Goal: Task Accomplishment & Management: Use online tool/utility

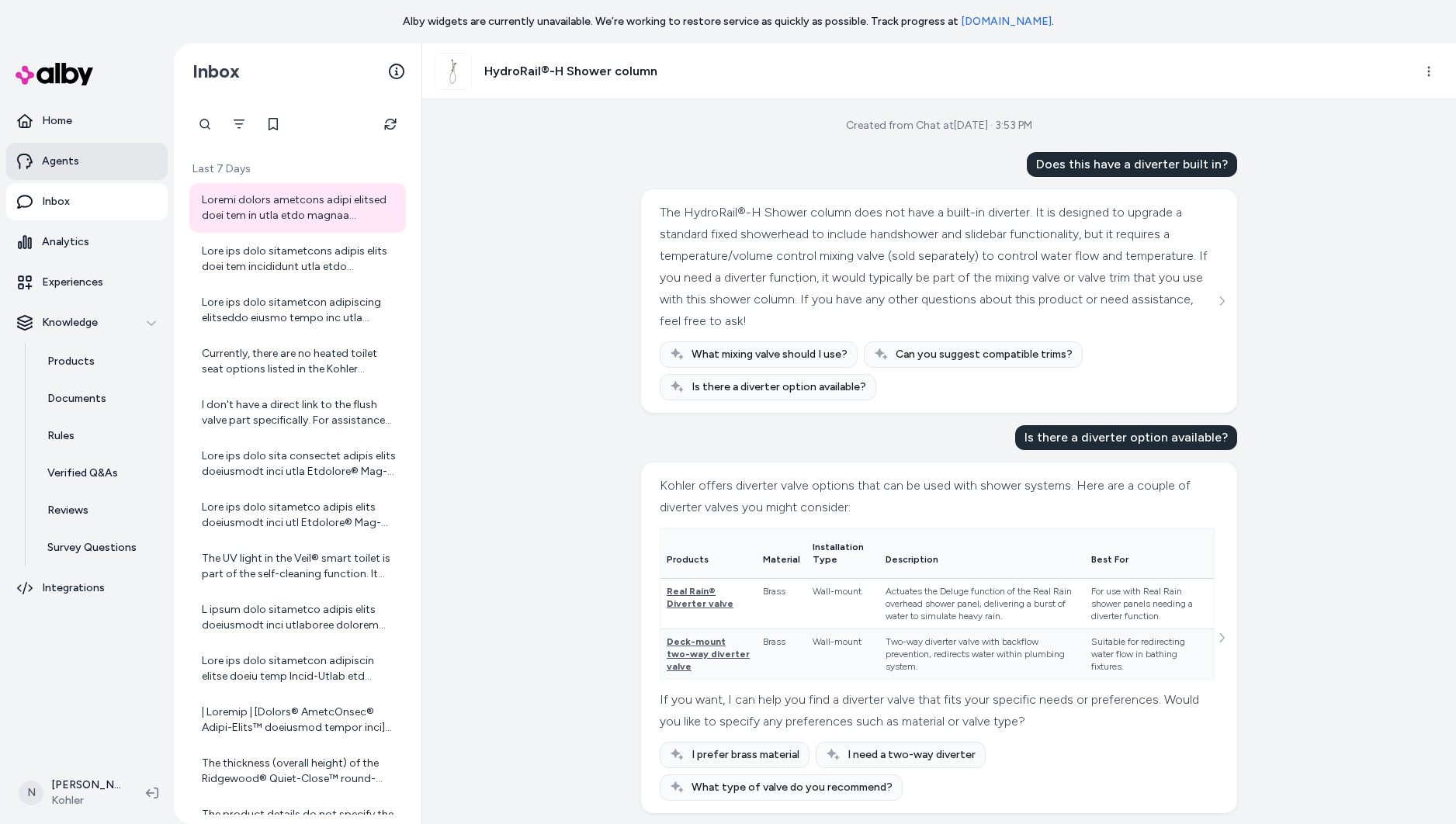
click at [65, 155] on p "Agents" at bounding box center [60, 162] width 37 height 16
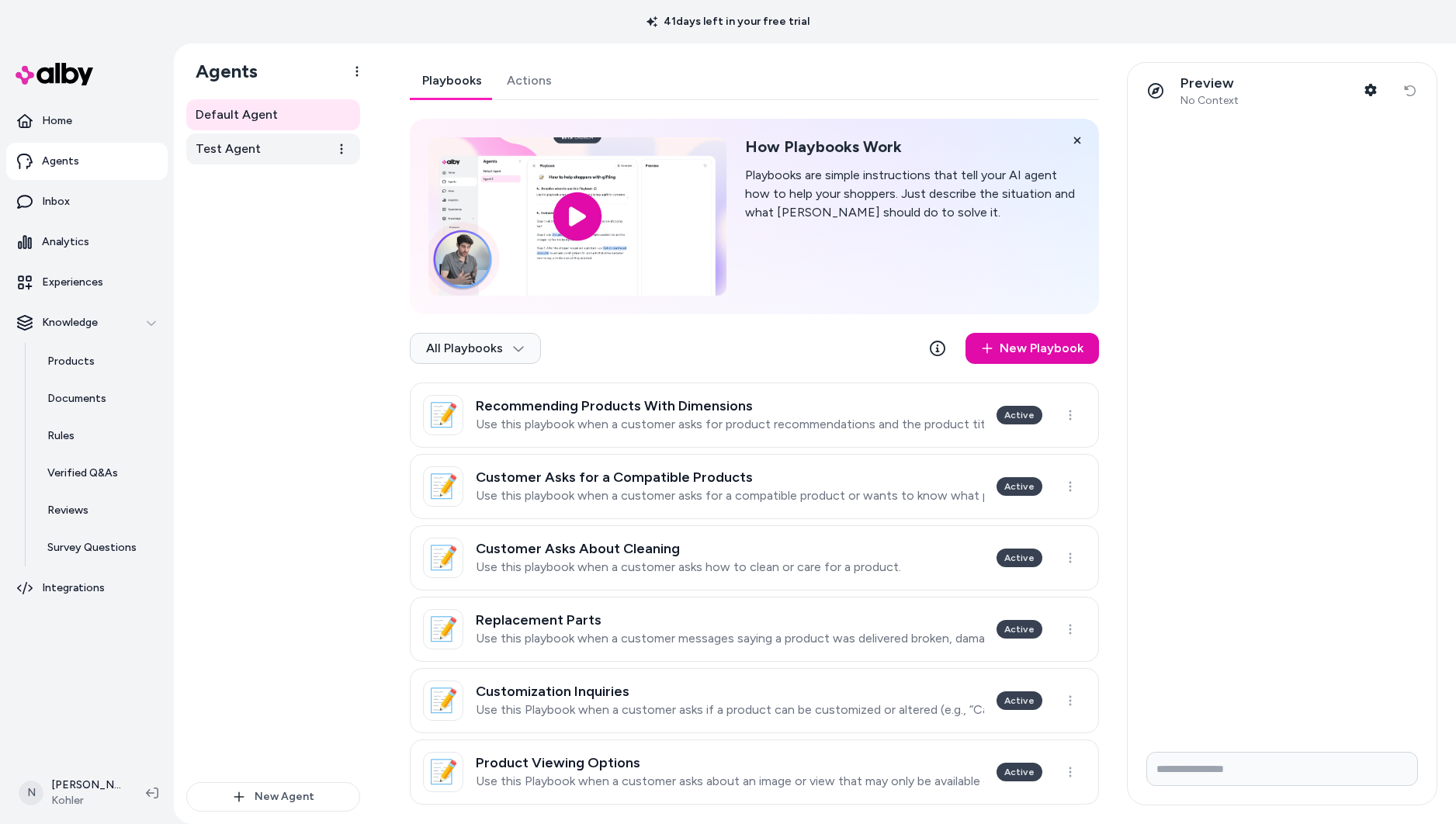
click at [246, 153] on span "Test Agent" at bounding box center [228, 148] width 65 height 19
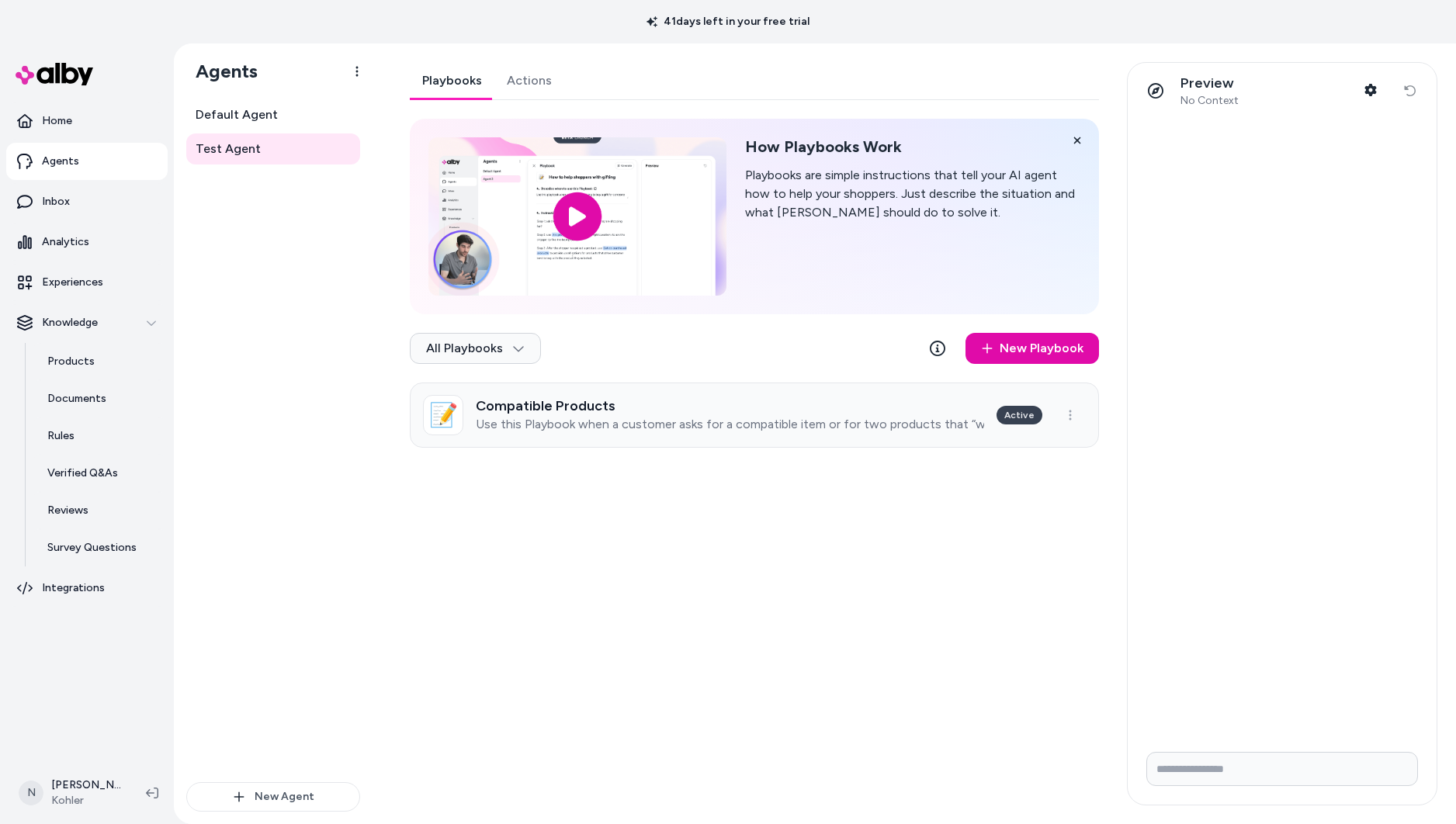
click at [899, 405] on h3 "Compatible Products" at bounding box center [729, 406] width 508 height 16
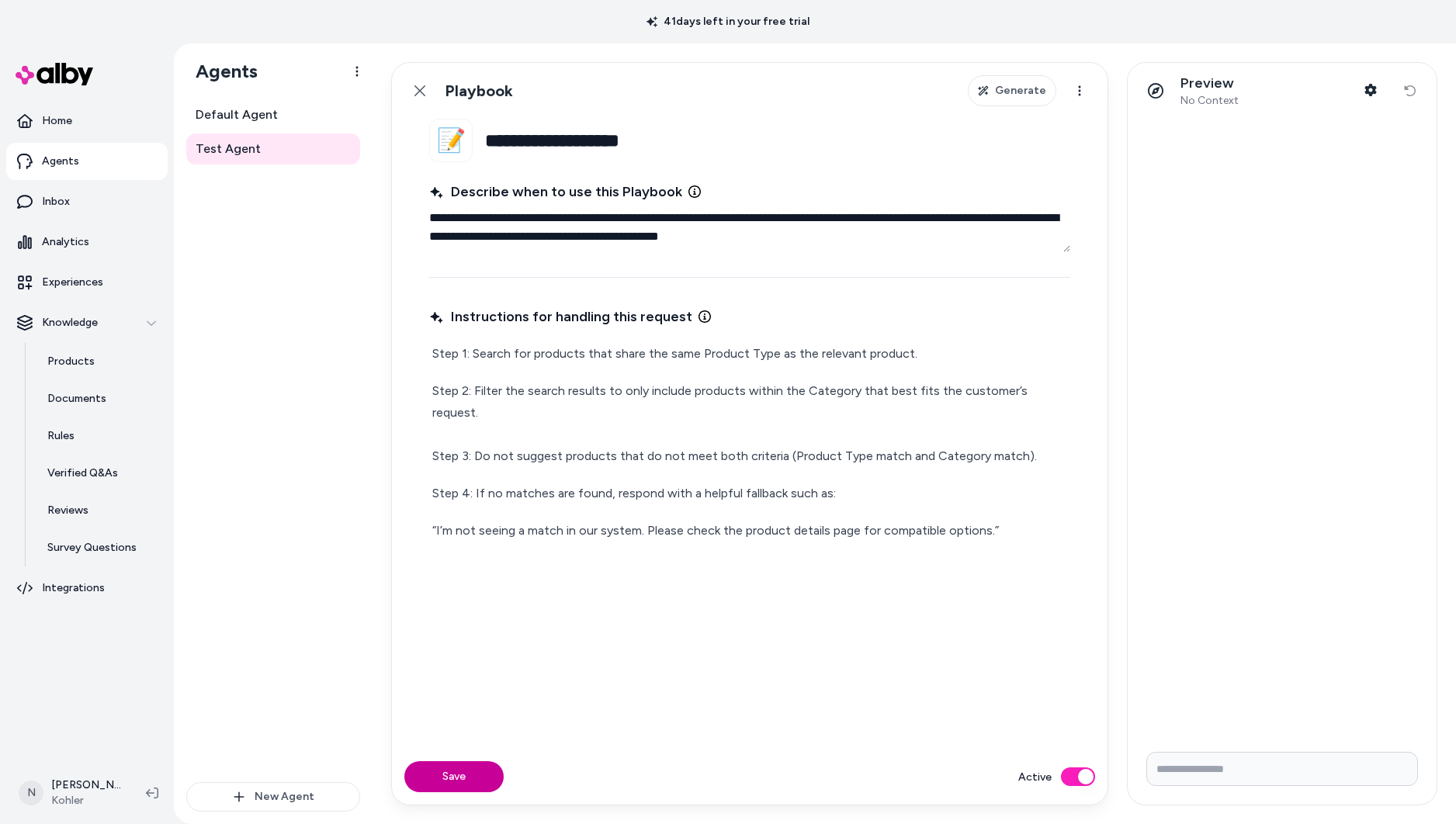
click at [463, 787] on button "Save" at bounding box center [454, 777] width 99 height 31
click at [1333, 79] on div "Preview No Context Shopper Context" at bounding box center [1262, 90] width 246 height 32
click at [1361, 93] on button "Shopper Context" at bounding box center [1370, 90] width 31 height 31
type textarea "*"
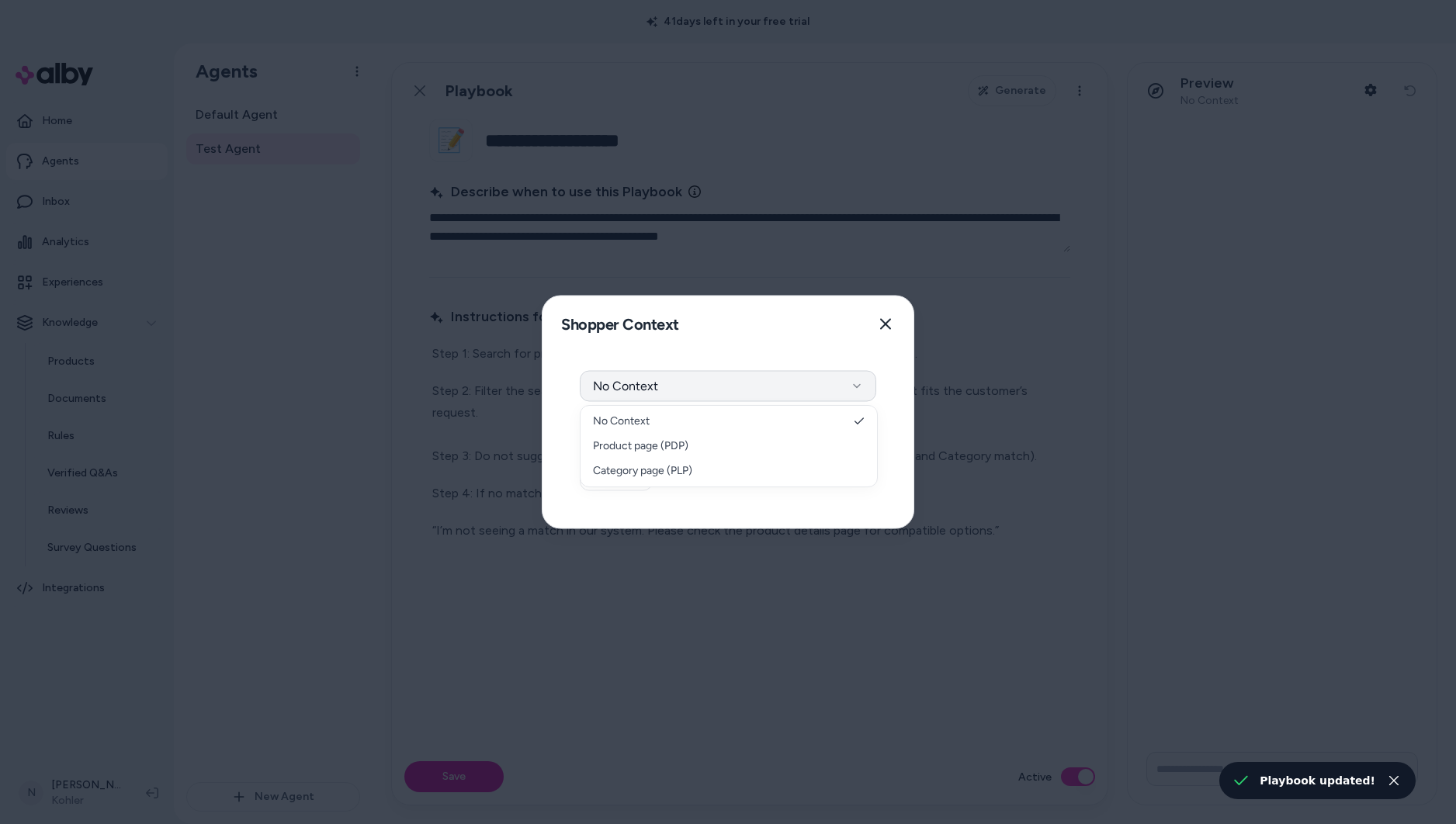
click at [754, 393] on button "No Context" at bounding box center [728, 387] width 296 height 31
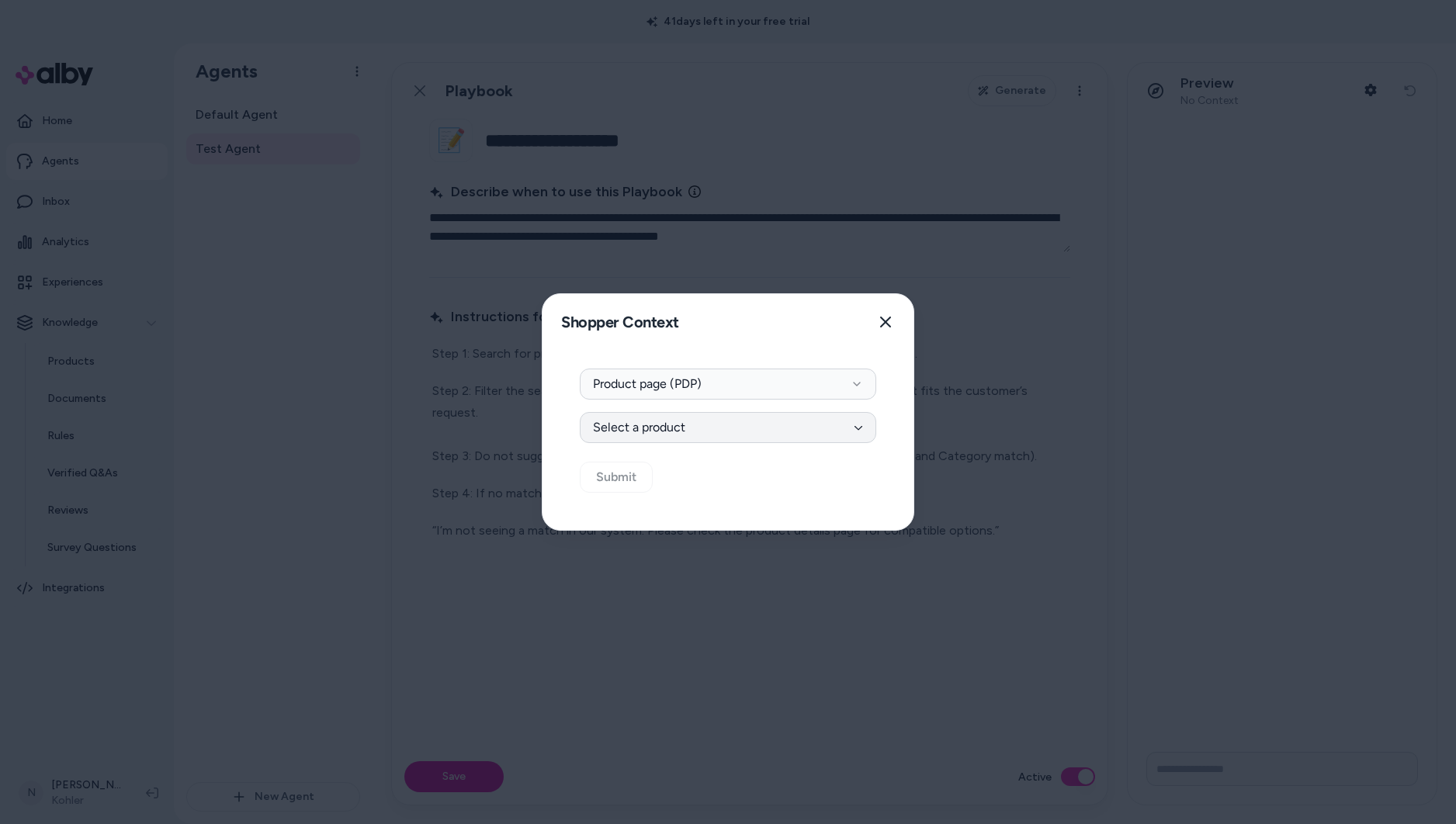
click at [697, 421] on button "Select a product" at bounding box center [728, 428] width 296 height 31
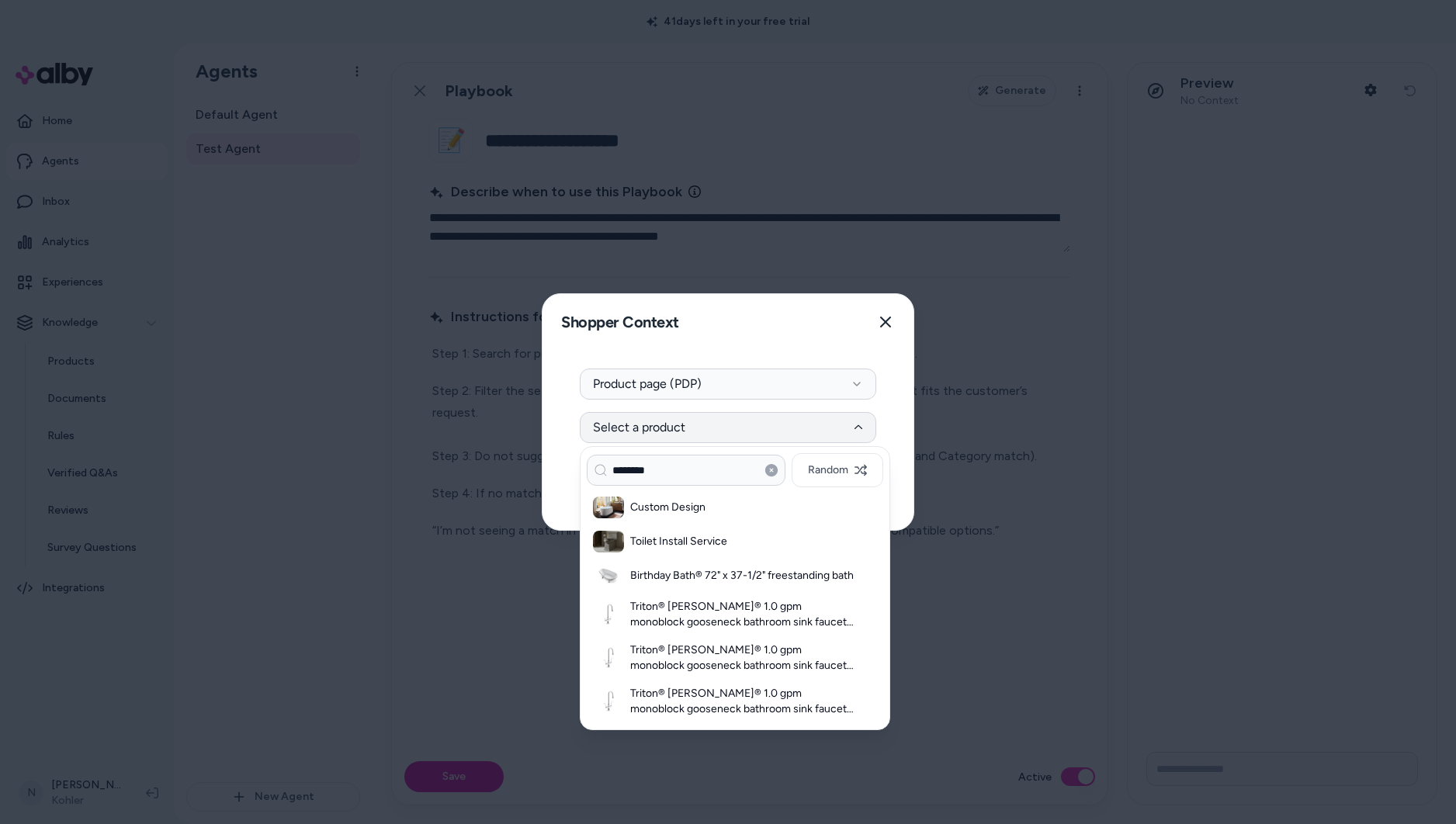
type input "********"
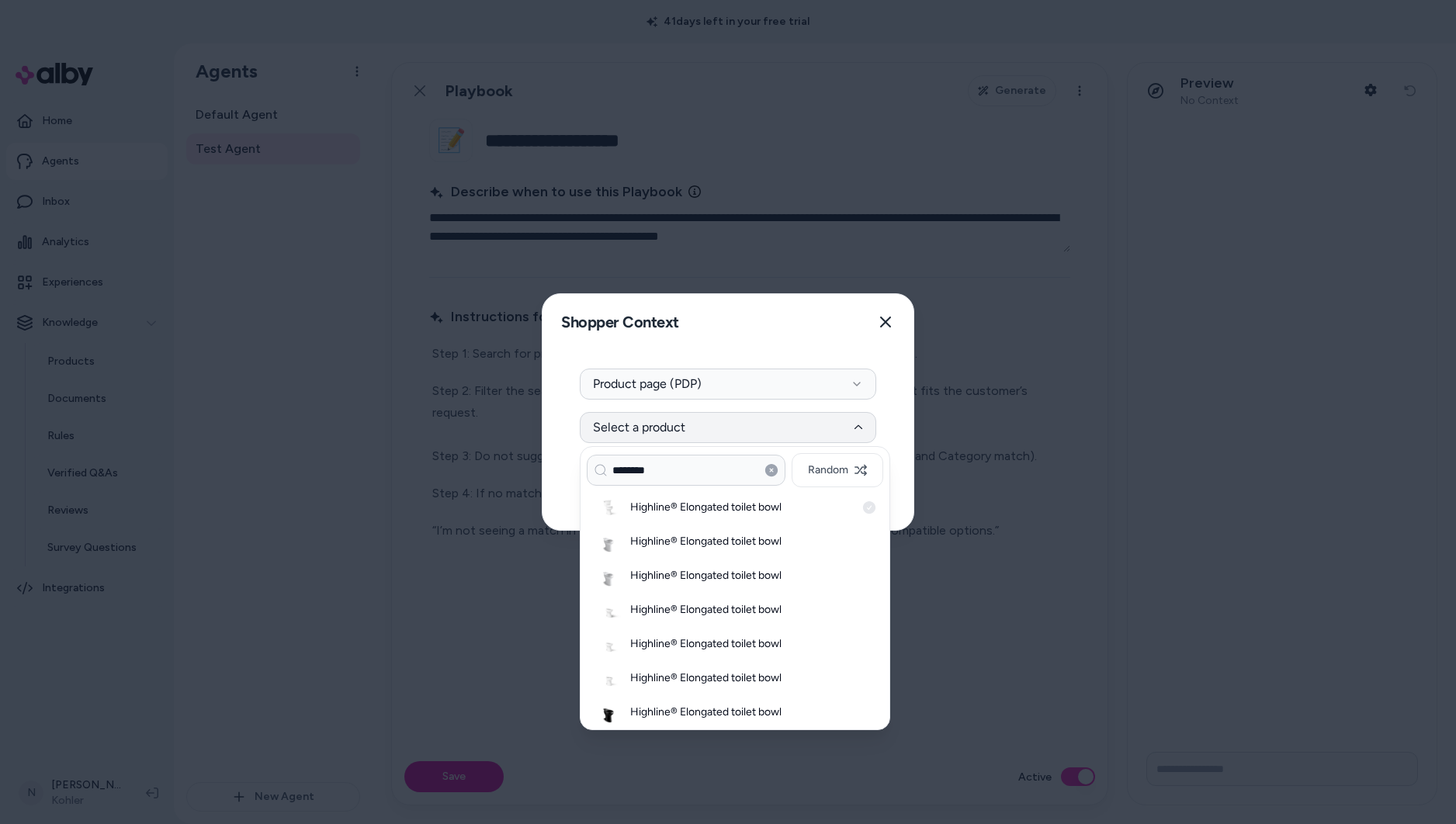
click at [703, 507] on h3 "Highline® Elongated toilet bowl" at bounding box center [742, 507] width 225 height 16
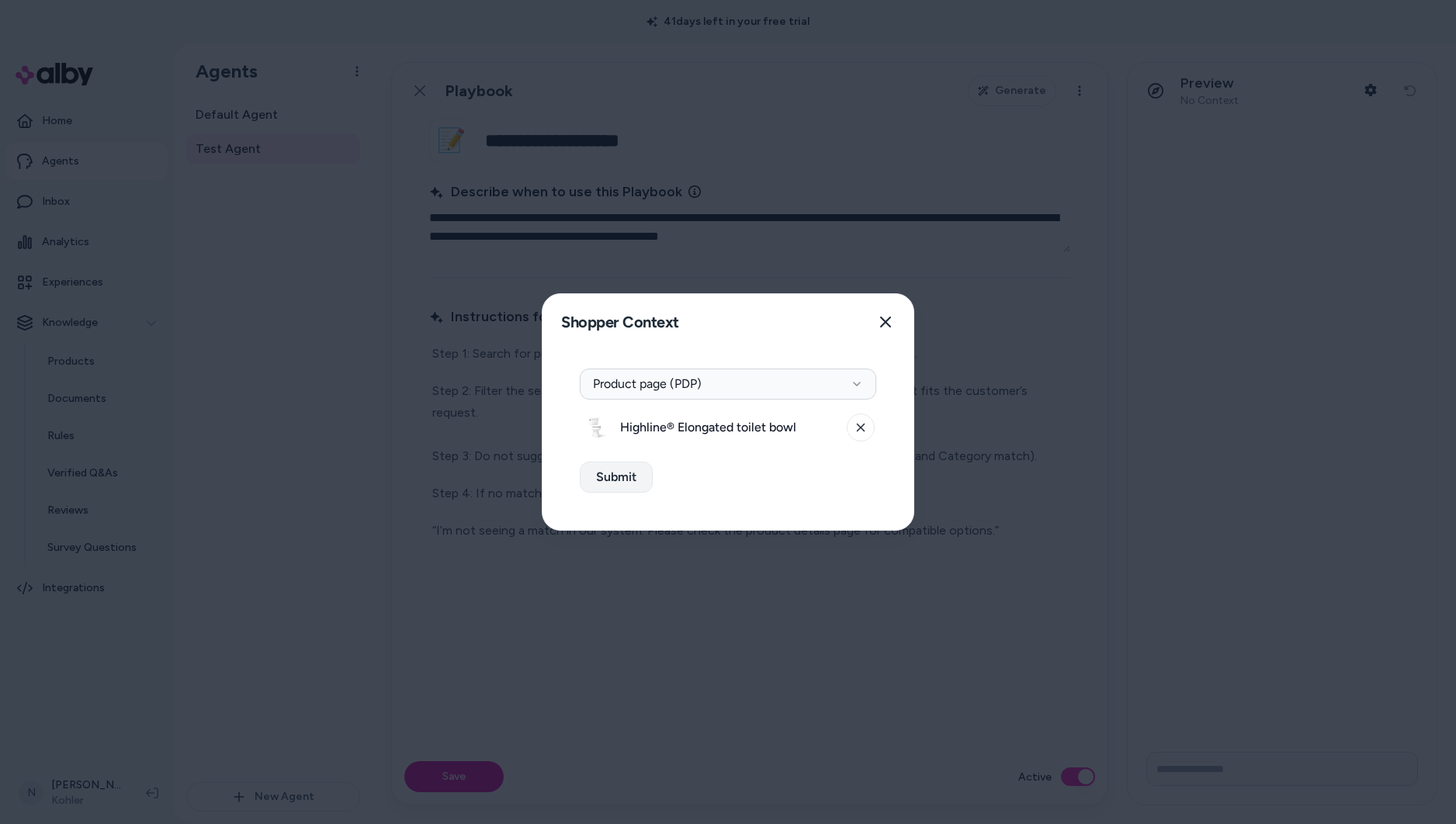
click at [632, 479] on button "Submit" at bounding box center [616, 477] width 73 height 31
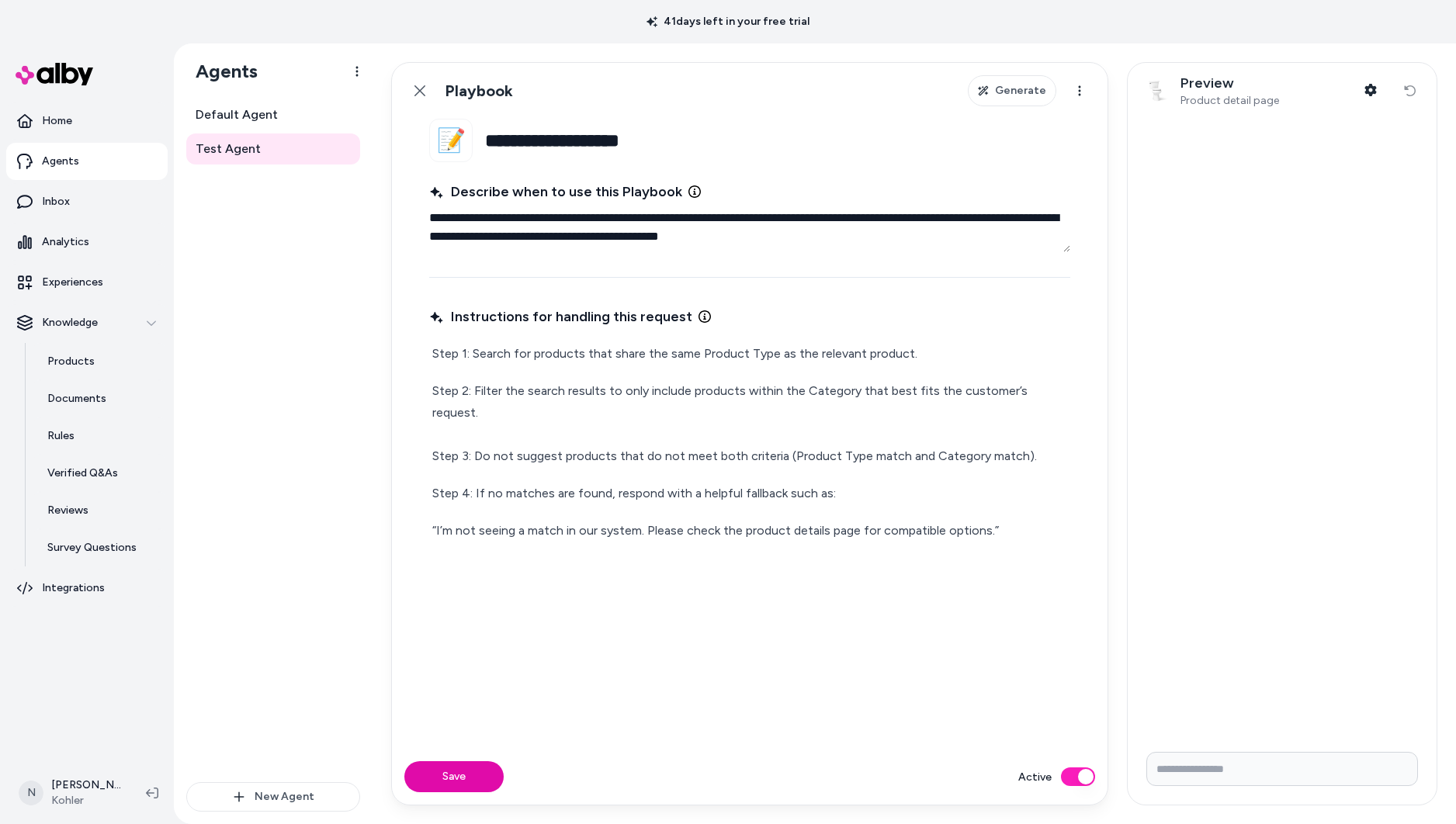
click at [1253, 779] on input "Write your prompt here" at bounding box center [1282, 768] width 272 height 34
click at [1368, 780] on input "**********" at bounding box center [1282, 768] width 272 height 34
type input "**********"
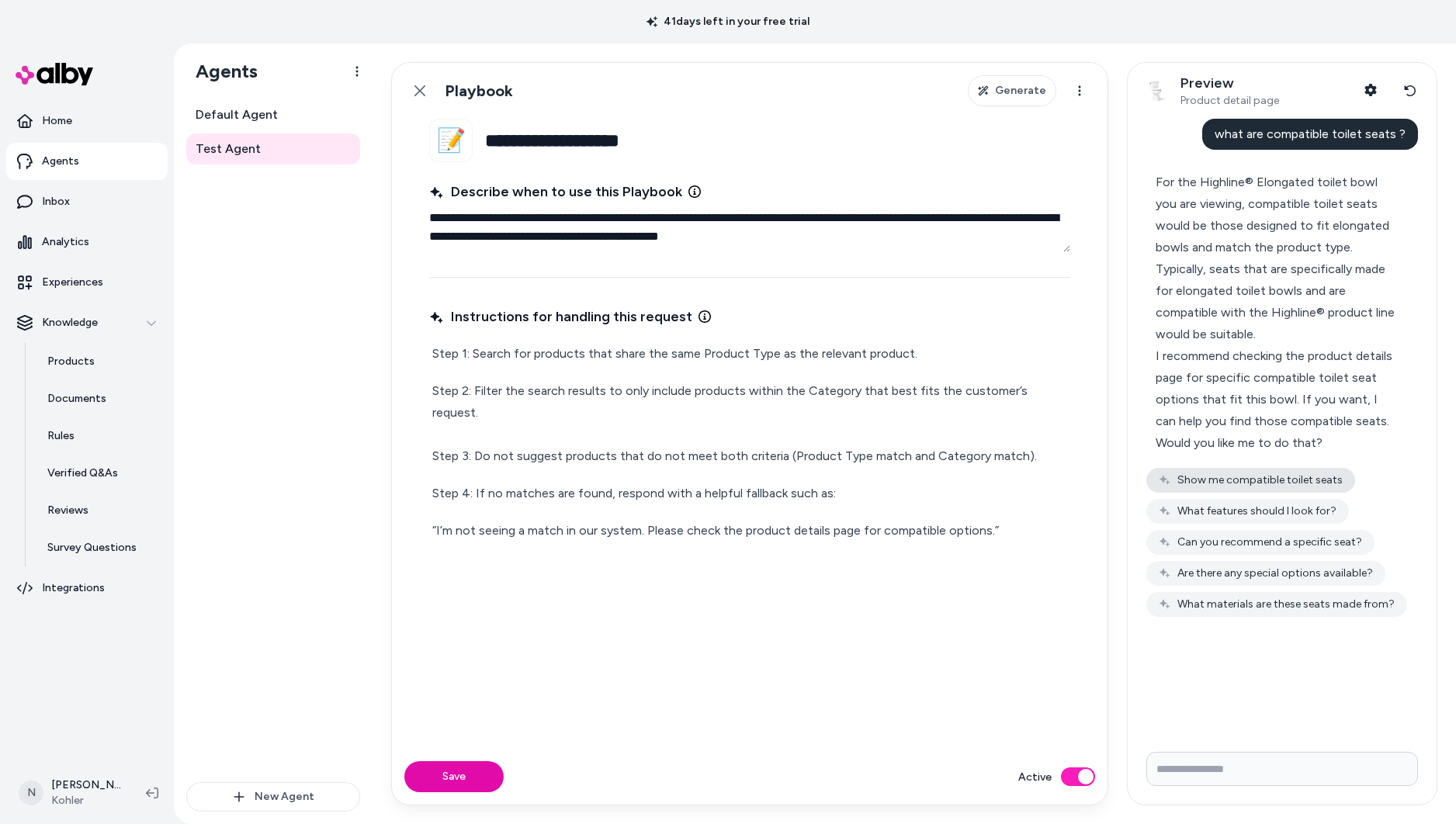
click at [1303, 480] on button "Show me compatible toilet seats" at bounding box center [1251, 479] width 208 height 24
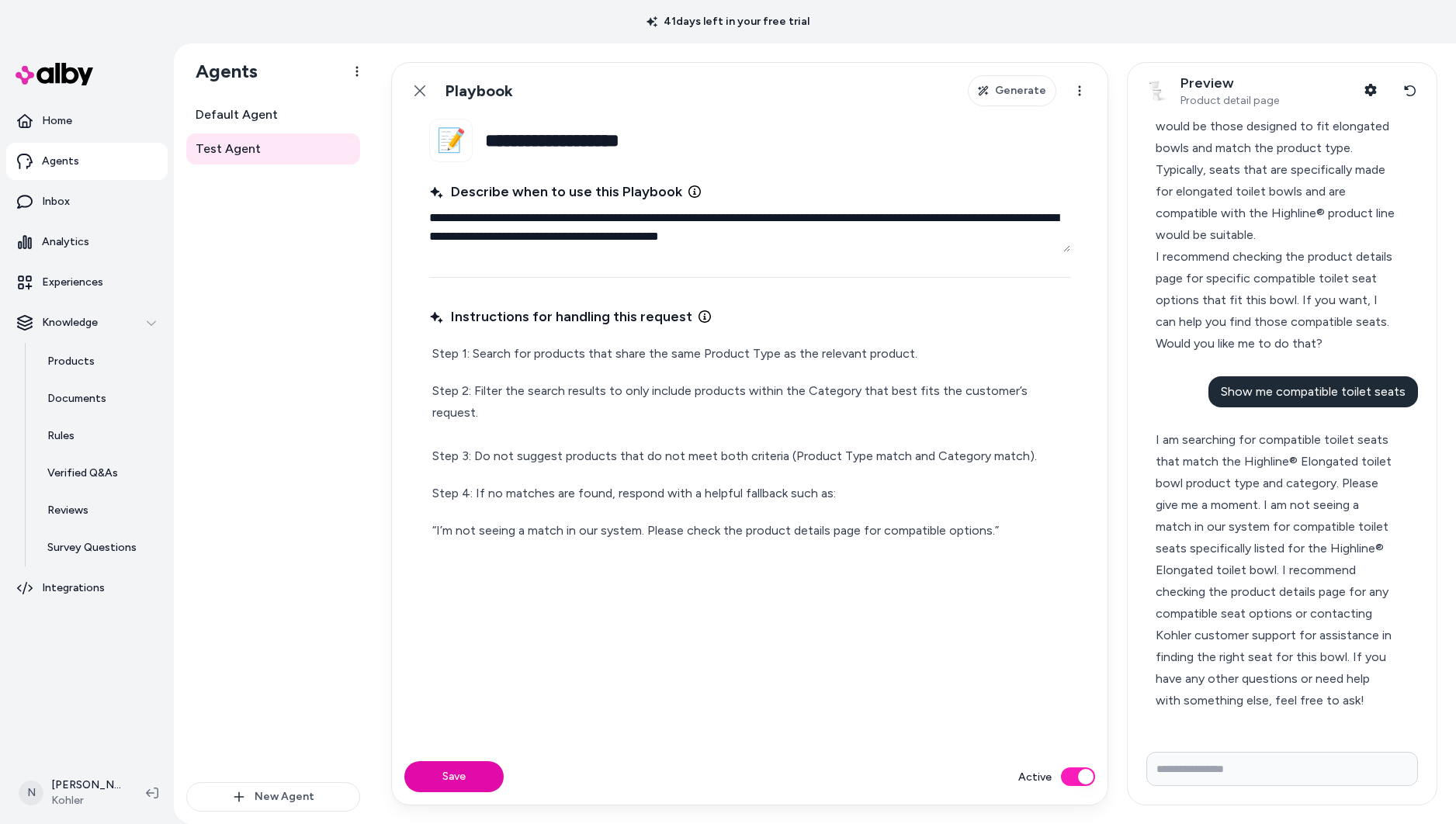
scroll to position [146, 0]
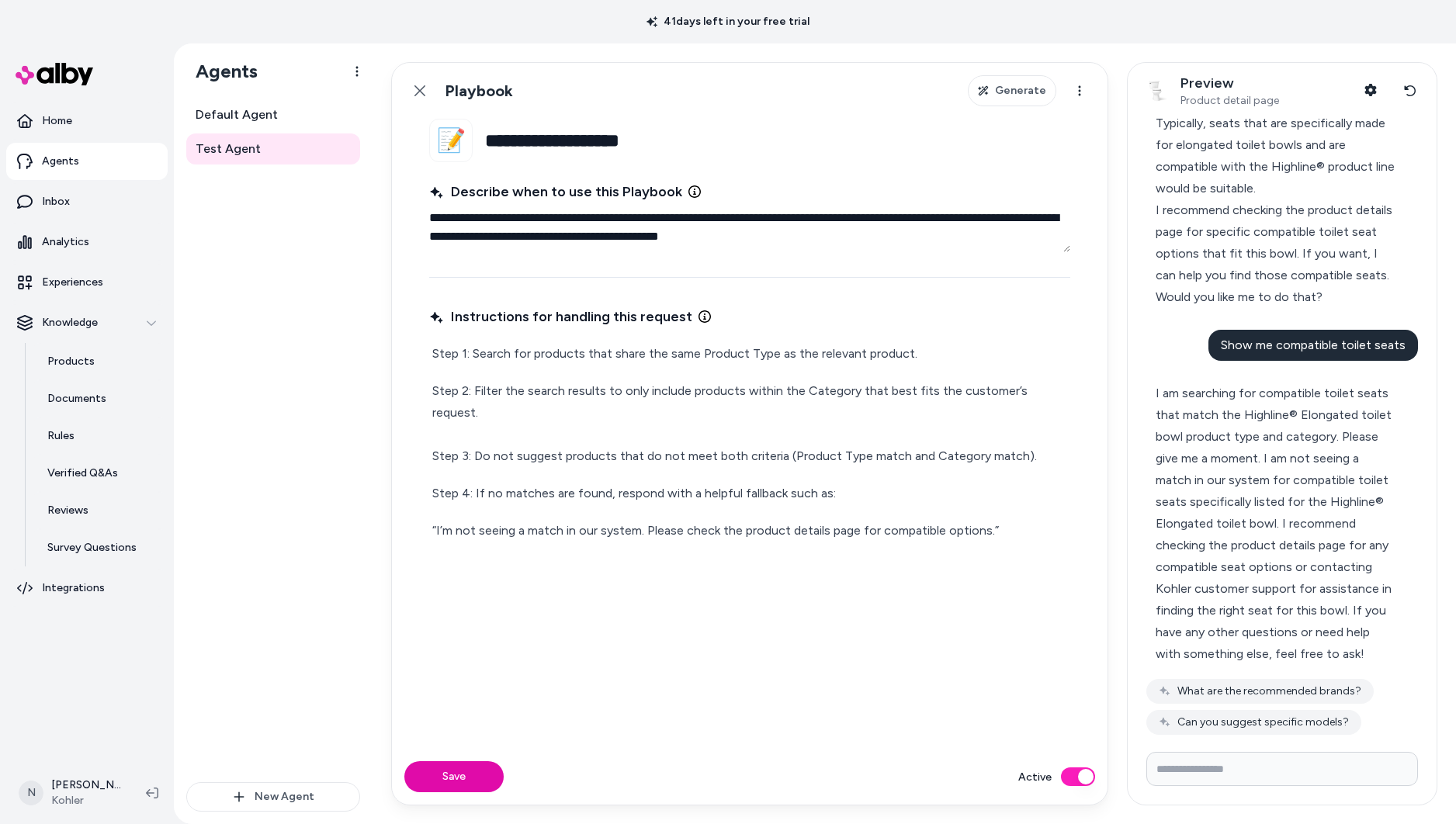
click at [847, 373] on div "Step 1: Search for products that share the same Product Type as the relevant pr…" at bounding box center [750, 442] width 641 height 205
click at [823, 370] on div "Step 1: Search for products that share the same Product Type as the relevant pr…" at bounding box center [750, 442] width 641 height 205
click at [700, 353] on p "Step 1: Search for products that share the same Product Type as the relevant pr…" at bounding box center [750, 354] width 635 height 21
drag, startPoint x: 937, startPoint y: 353, endPoint x: 429, endPoint y: 356, distance: 508.0
click at [429, 356] on div "Step 1: Search for products that share the same Product Type as the relevant pr…" at bounding box center [750, 442] width 641 height 205
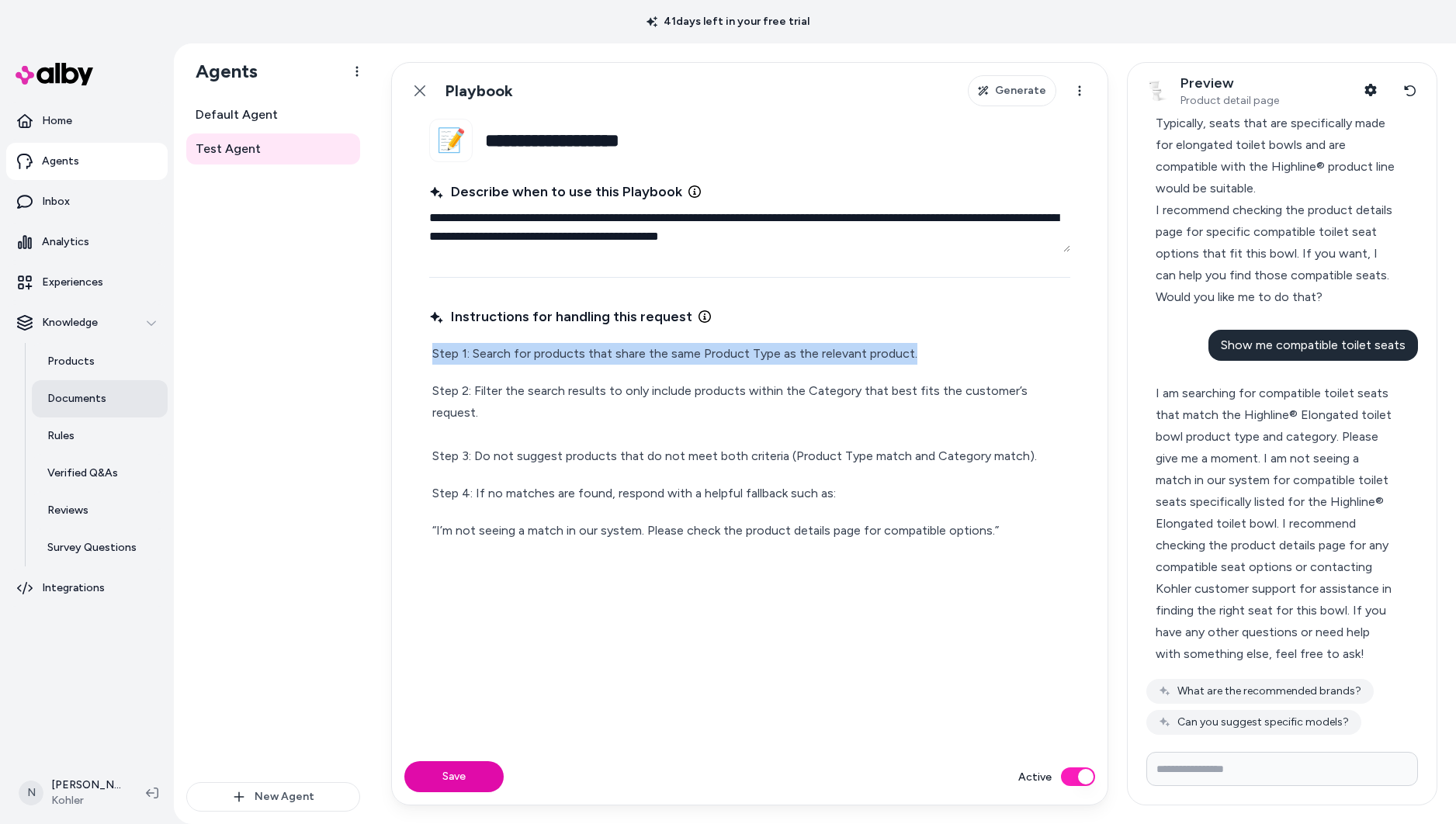
click at [83, 389] on link "Documents" at bounding box center [99, 398] width 135 height 37
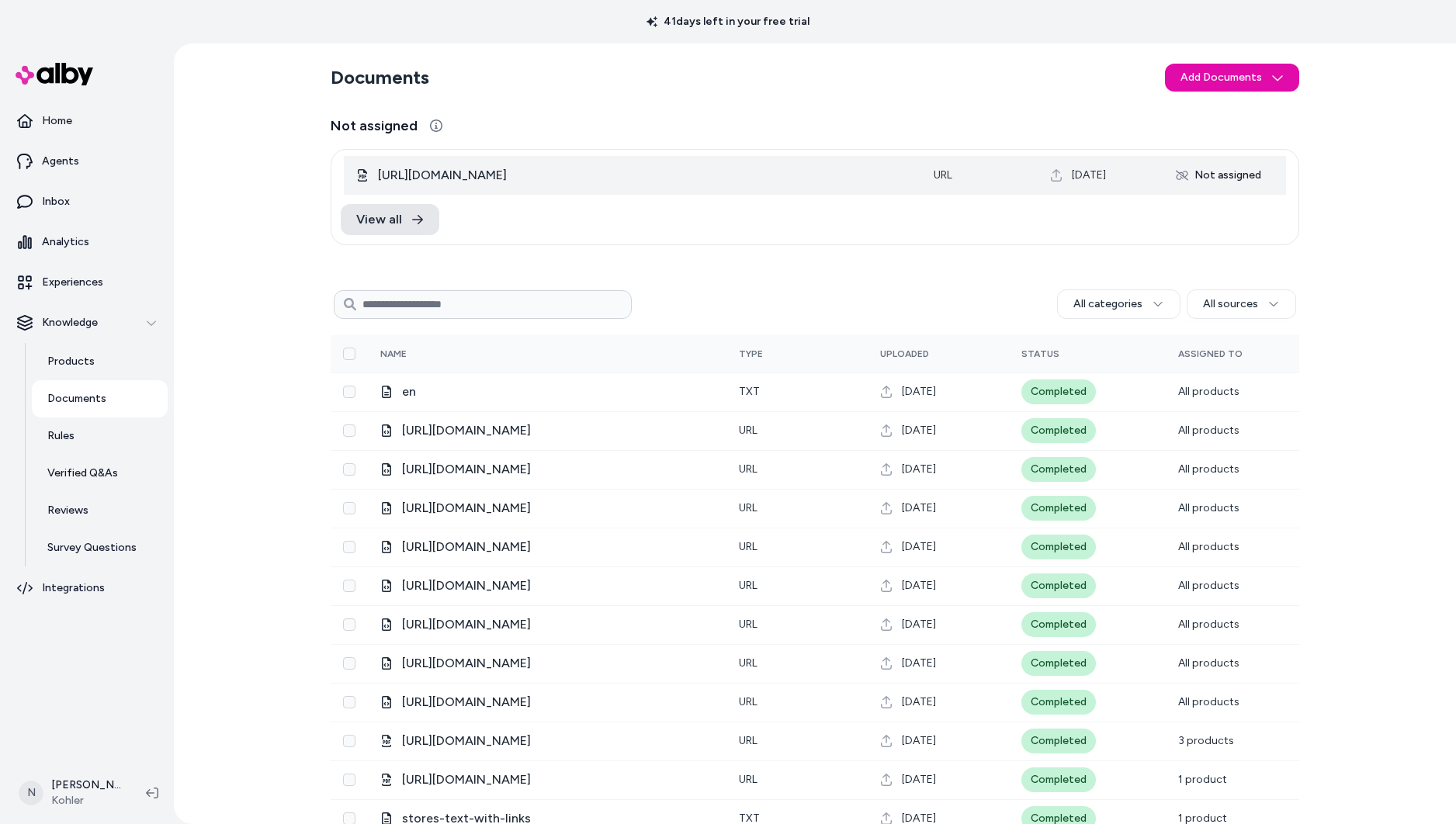
click at [1218, 182] on div "Not assigned" at bounding box center [1218, 174] width 104 height 24
click at [1188, 177] on div "Not assigned" at bounding box center [1218, 174] width 104 height 24
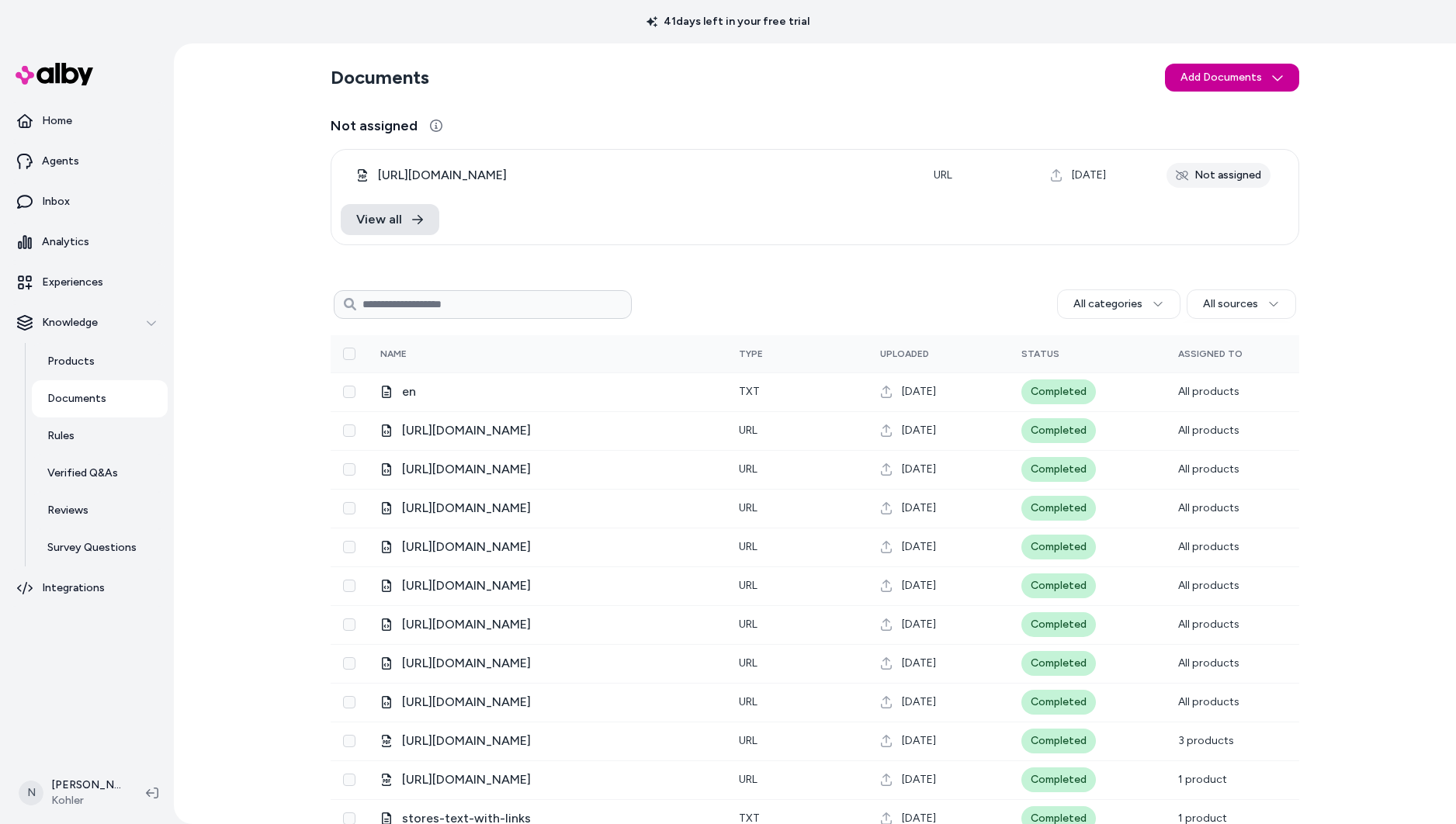
click at [1213, 82] on html "41 days left in your free trial Home Agents Inbox Analytics Experiences Knowled…" at bounding box center [728, 412] width 1456 height 824
click at [1064, 101] on html "41 days left in your free trial Home Agents Inbox Analytics Experiences Knowled…" at bounding box center [728, 412] width 1456 height 824
click at [436, 134] on h3 "Not assigned" at bounding box center [814, 126] width 968 height 21
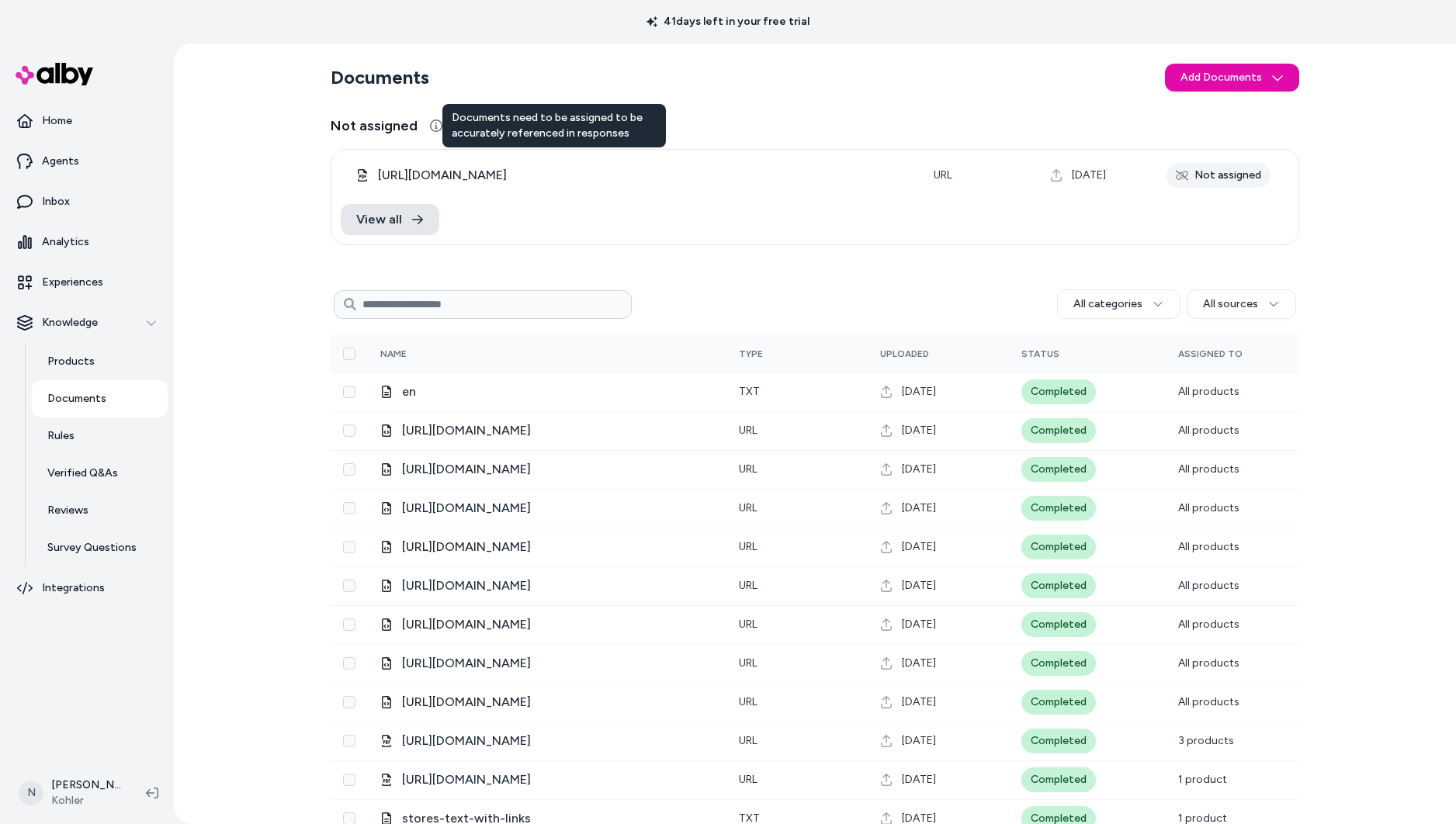
click at [434, 128] on icon at bounding box center [435, 126] width 13 height 13
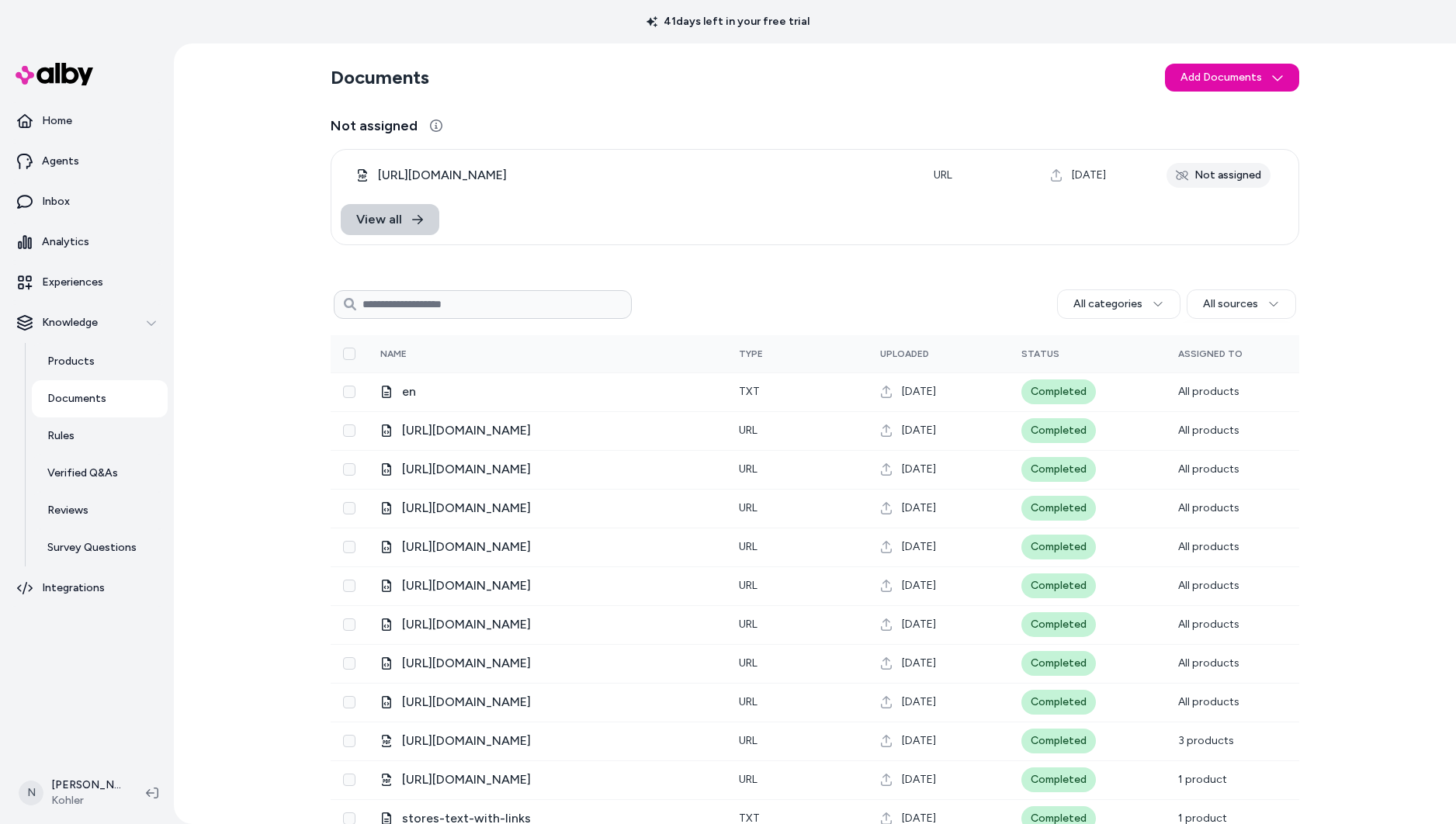
click at [410, 210] on link "View all" at bounding box center [390, 220] width 98 height 31
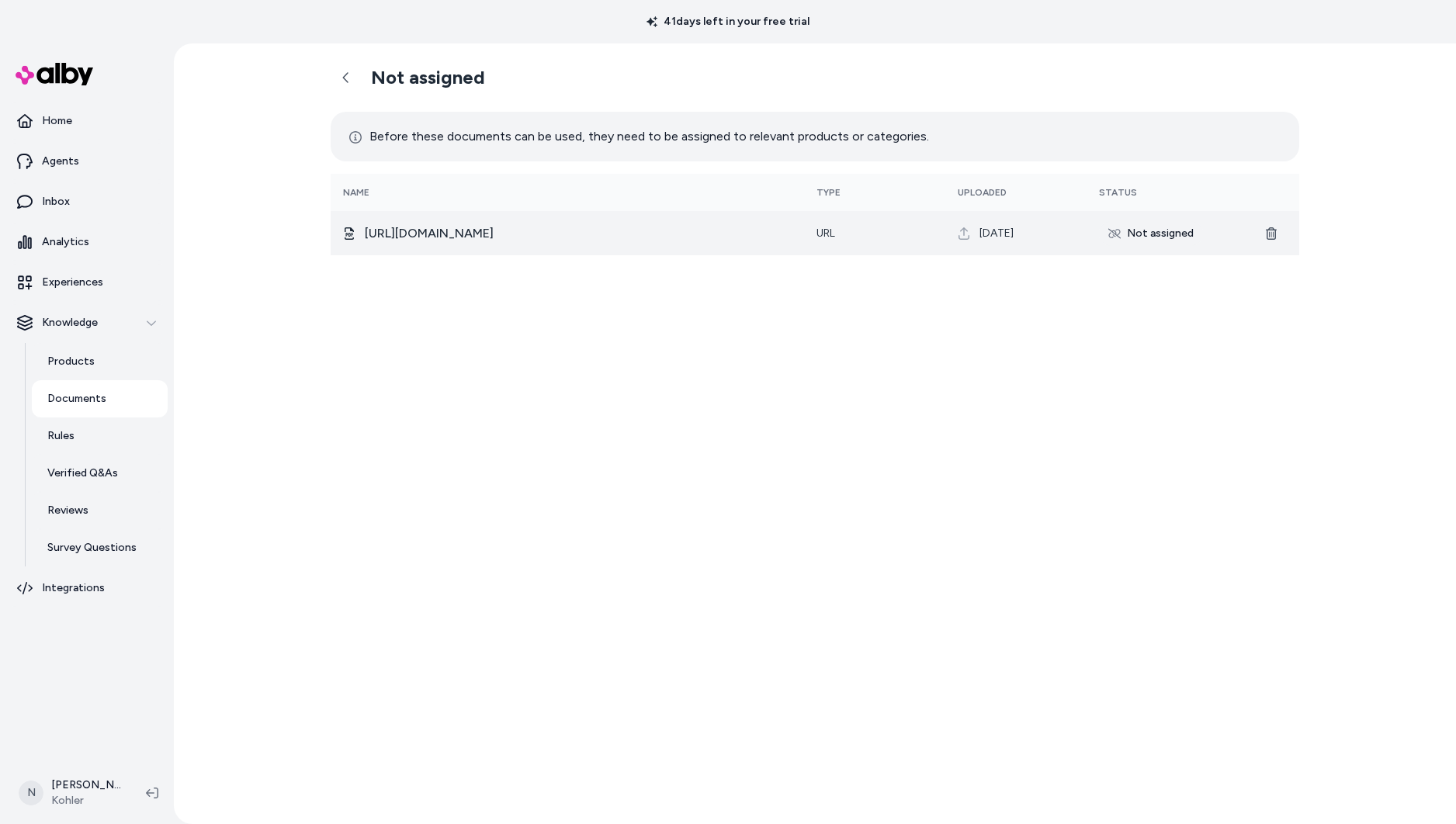
click at [1129, 231] on div "Not assigned" at bounding box center [1150, 233] width 104 height 24
click at [1146, 237] on div "Not assigned" at bounding box center [1150, 233] width 104 height 24
click at [1102, 238] on div "Not assigned" at bounding box center [1150, 233] width 104 height 24
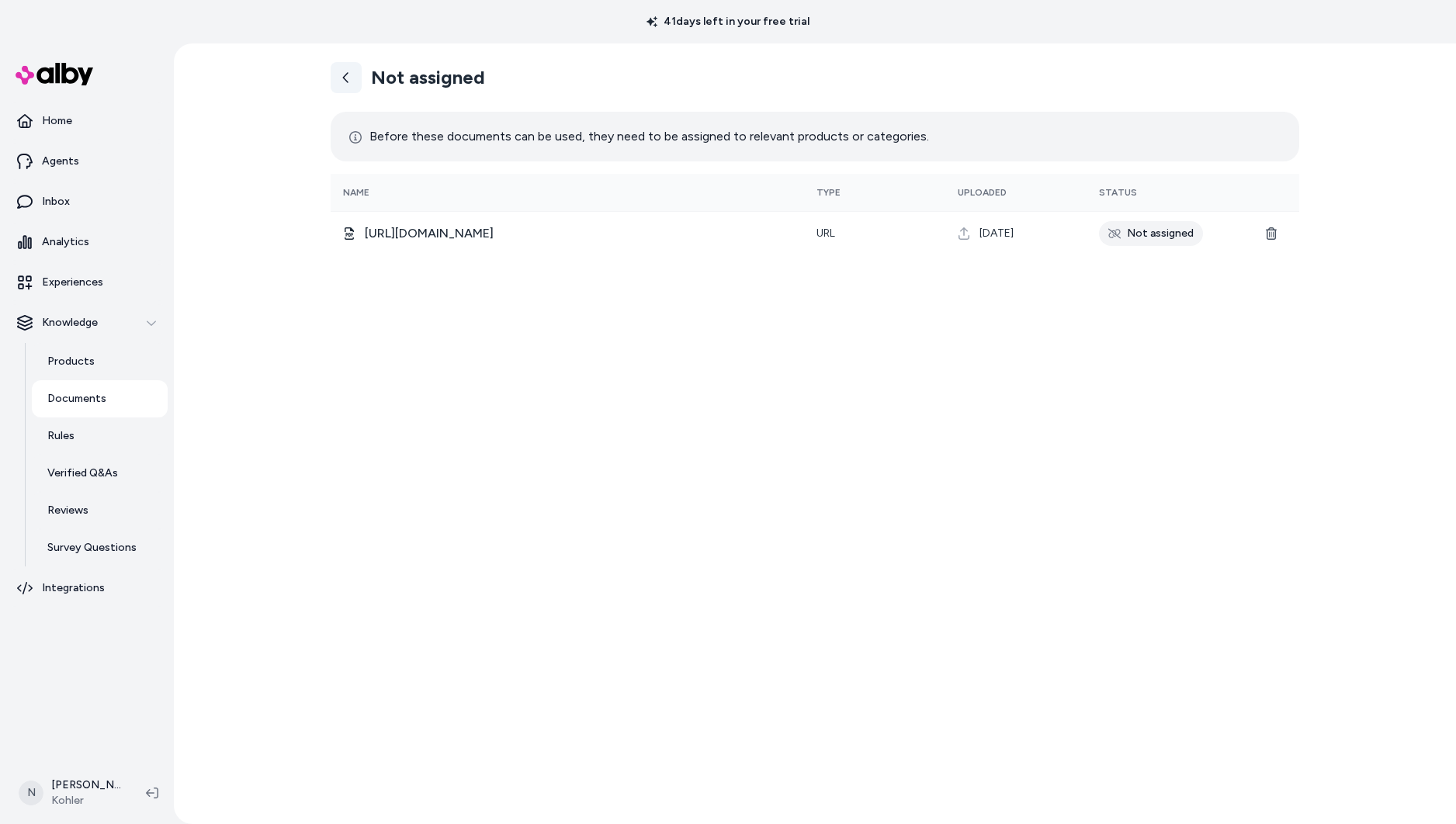
click at [355, 81] on link at bounding box center [346, 78] width 31 height 31
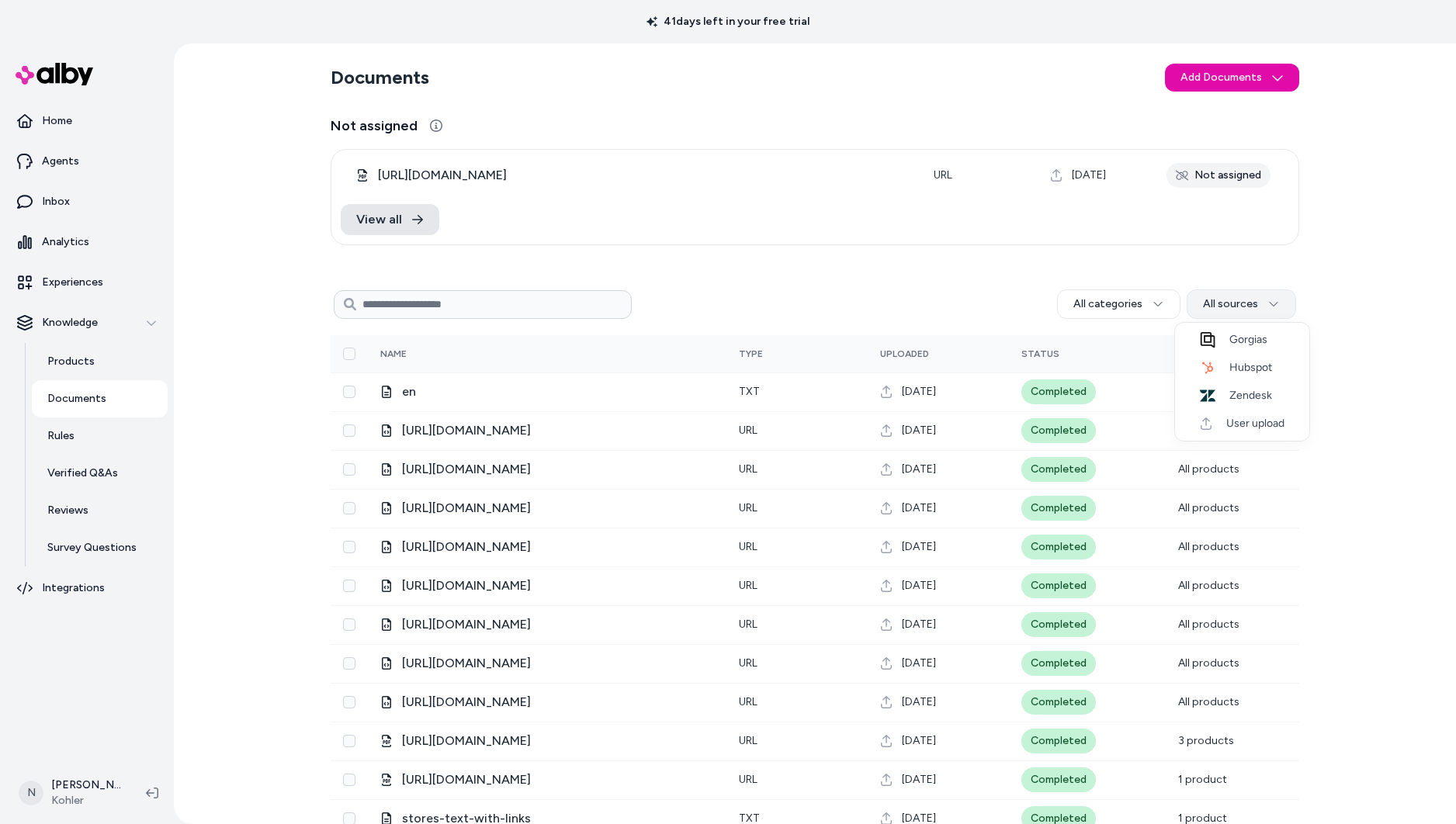
click at [1247, 304] on html "41 days left in your free trial Home Agents Inbox Analytics Experiences Knowled…" at bounding box center [728, 412] width 1456 height 824
click at [1281, 418] on span "User upload" at bounding box center [1251, 424] width 66 height 16
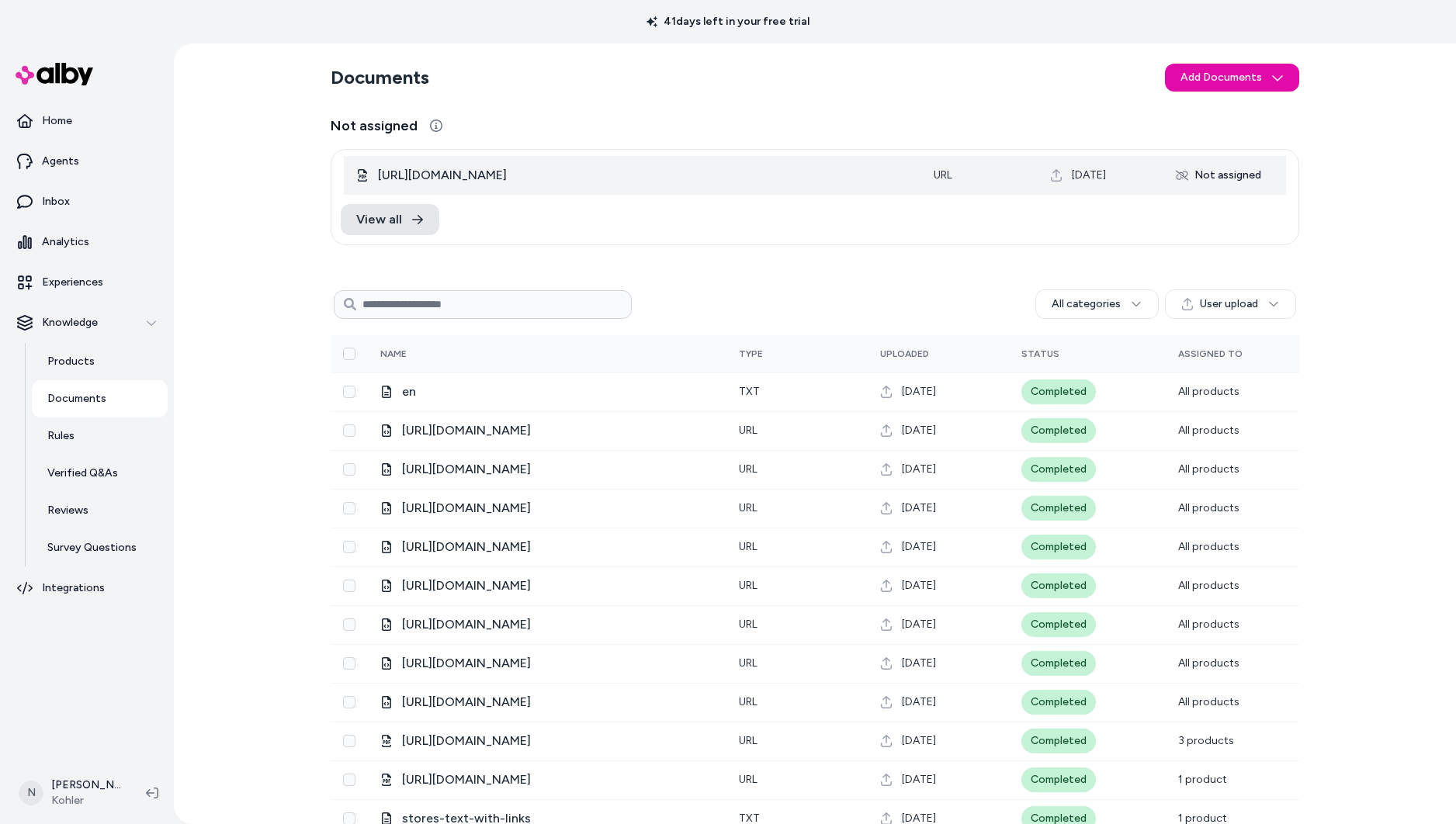
click at [1247, 177] on div "Not assigned" at bounding box center [1218, 174] width 104 height 24
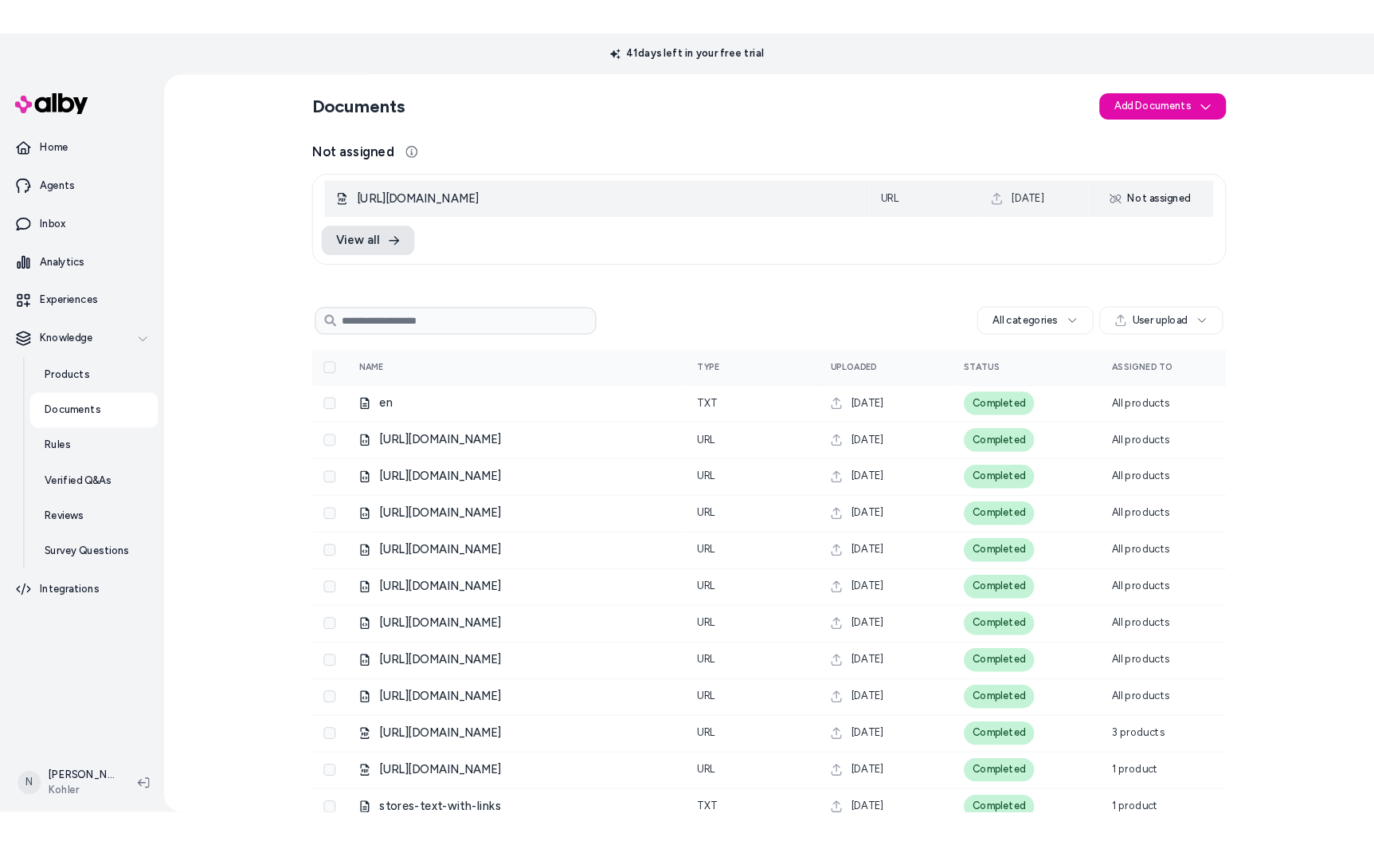
scroll to position [1, 0]
